Goal: Find specific page/section: Find specific page/section

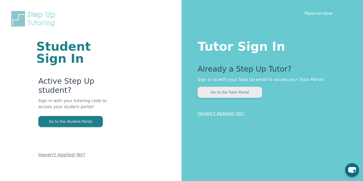
click at [253, 98] on button "Go to the Tutor Portal" at bounding box center [230, 92] width 65 height 11
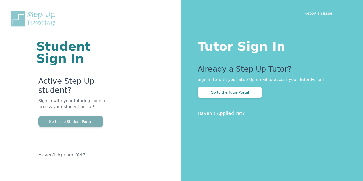
click at [84, 116] on button "Go to the Student Portal" at bounding box center [70, 121] width 65 height 11
